Goal: Task Accomplishment & Management: Use online tool/utility

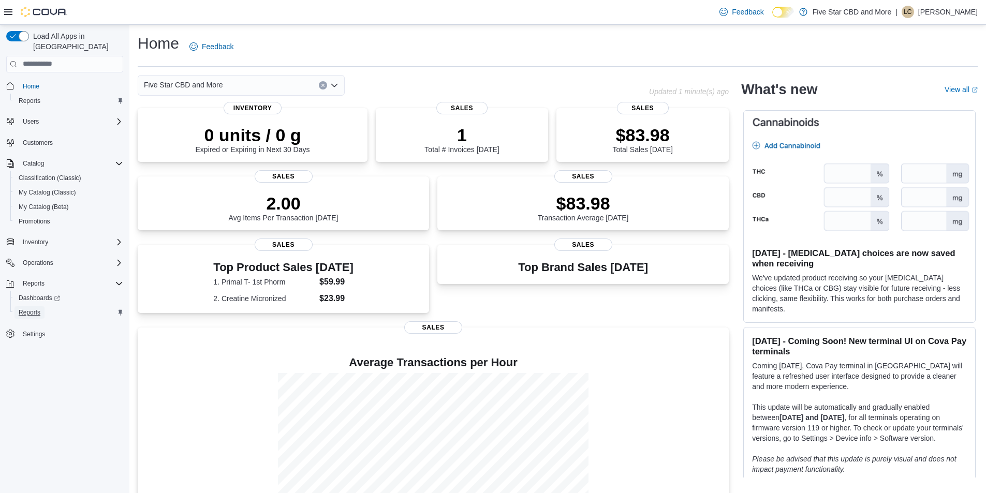
click at [29, 308] on span "Reports" at bounding box center [30, 312] width 22 height 8
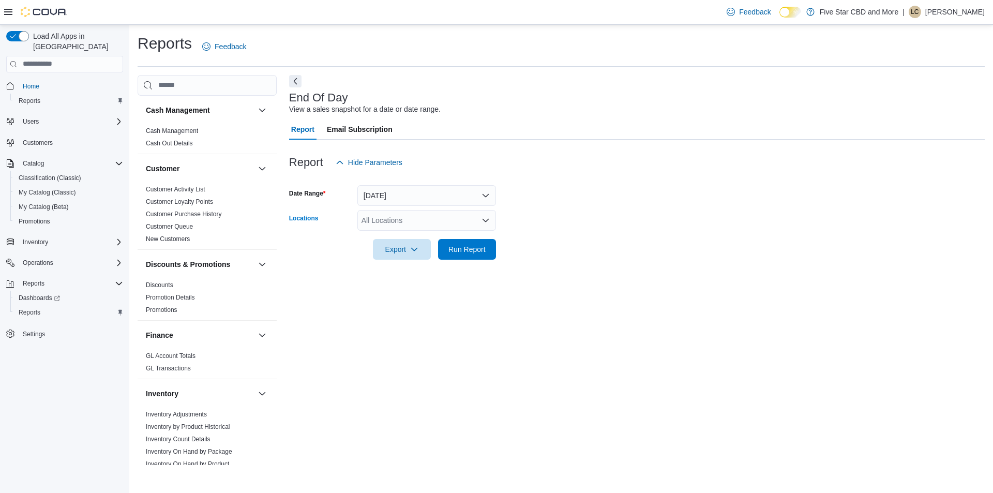
click at [383, 220] on div "All Locations" at bounding box center [426, 220] width 139 height 21
click at [375, 243] on span "Five Star CBD and More" at bounding box center [414, 238] width 79 height 10
click at [377, 244] on button "[STREET_ADDRESS][PERSON_NAME]" at bounding box center [426, 238] width 139 height 15
click at [377, 244] on div "Five Star CBD and More [STREET_ADDRESS][PERSON_NAME]" at bounding box center [426, 228] width 139 height 36
click at [473, 268] on span "Run Report" at bounding box center [467, 264] width 37 height 10
